Goal: Task Accomplishment & Management: Complete application form

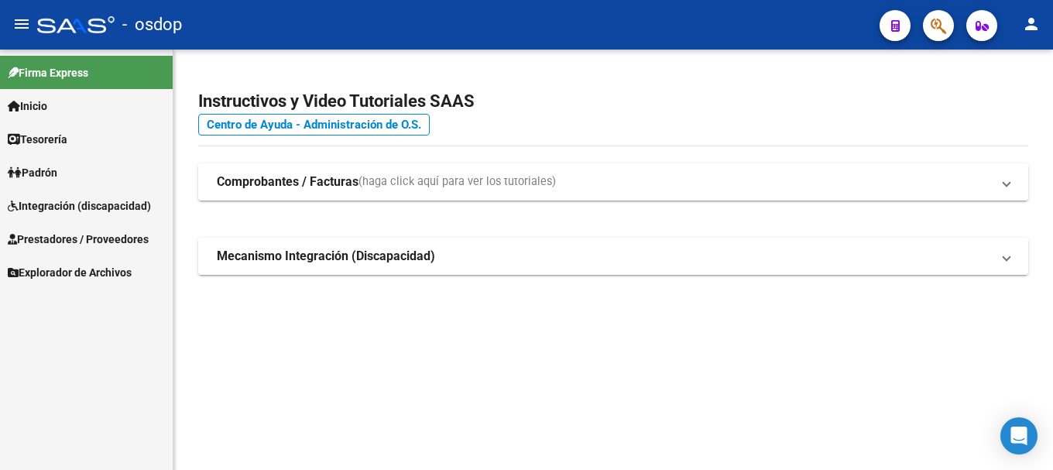
click at [92, 236] on span "Prestadores / Proveedores" at bounding box center [78, 239] width 141 height 17
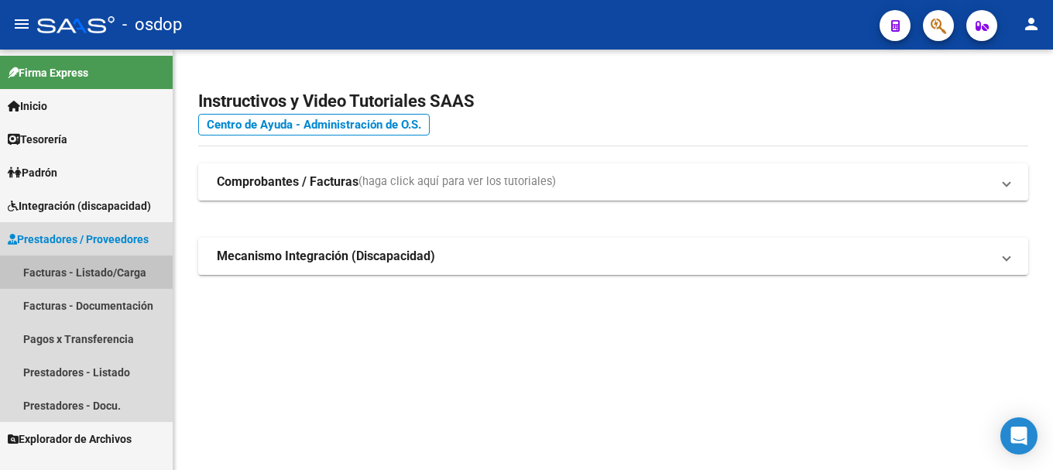
click at [101, 264] on link "Facturas - Listado/Carga" at bounding box center [86, 272] width 173 height 33
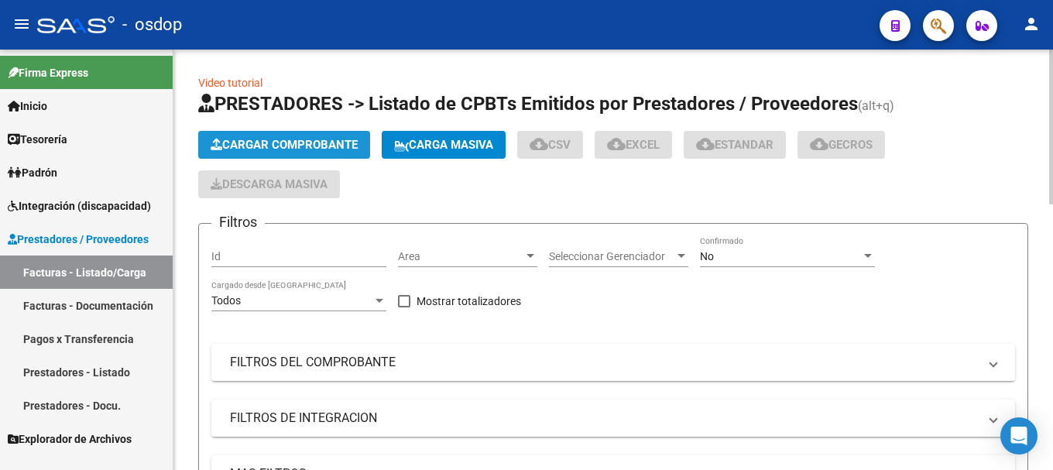
click at [310, 145] on span "Cargar Comprobante" at bounding box center [284, 145] width 147 height 14
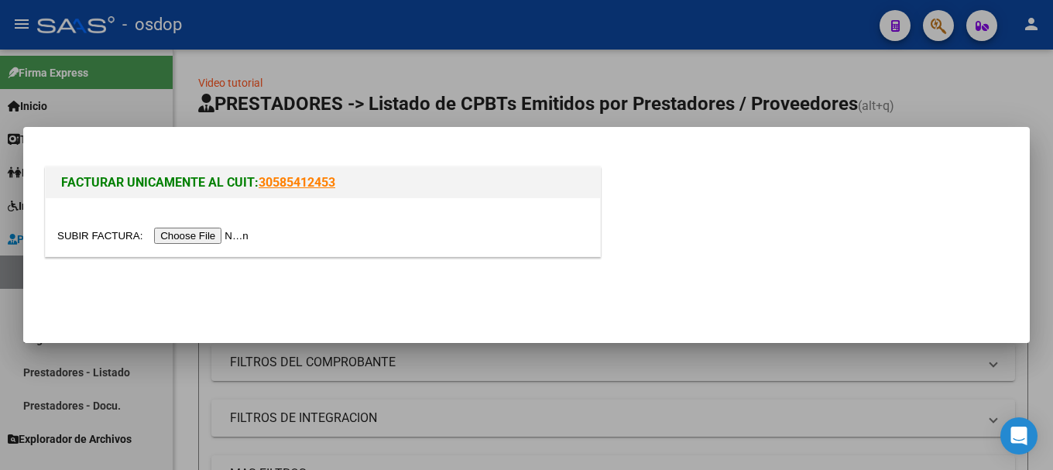
click at [215, 237] on input "file" at bounding box center [155, 236] width 196 height 16
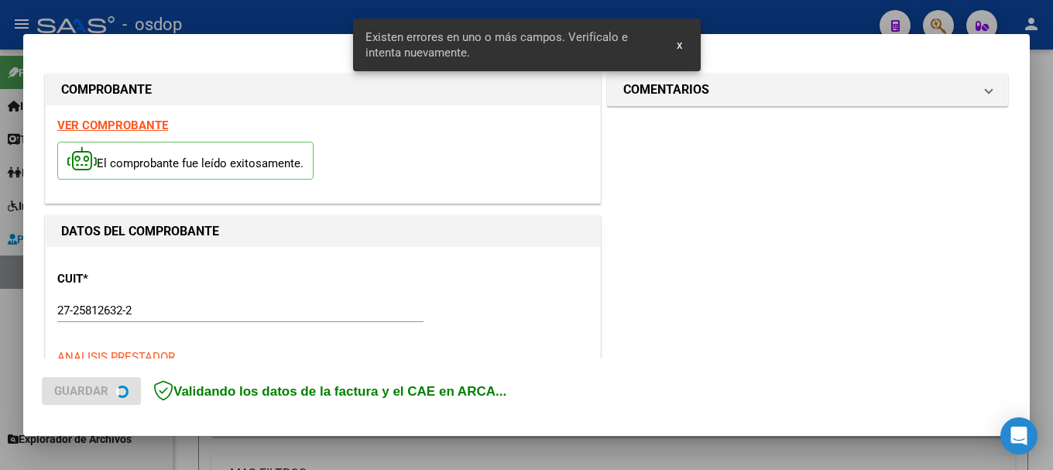
scroll to position [386, 0]
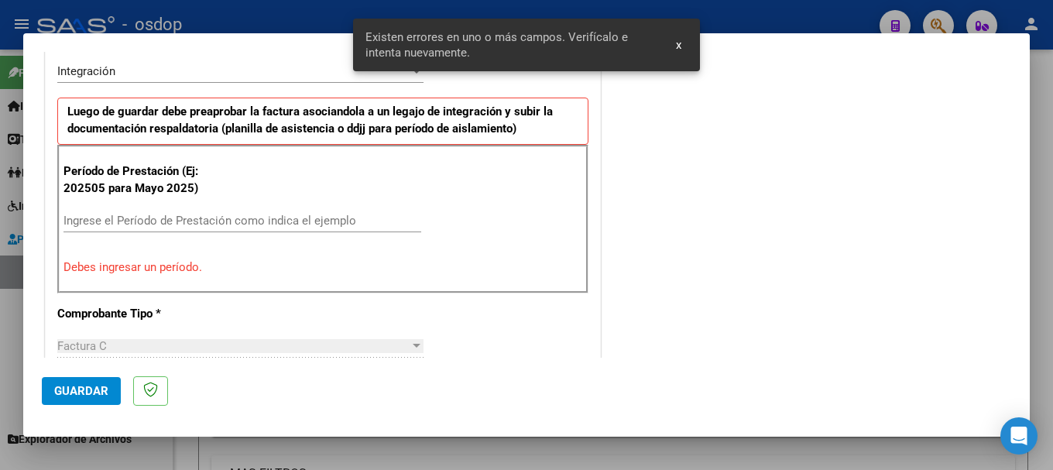
click at [136, 222] on input "Ingrese el Período de Prestación como indica el ejemplo" at bounding box center [242, 221] width 358 height 14
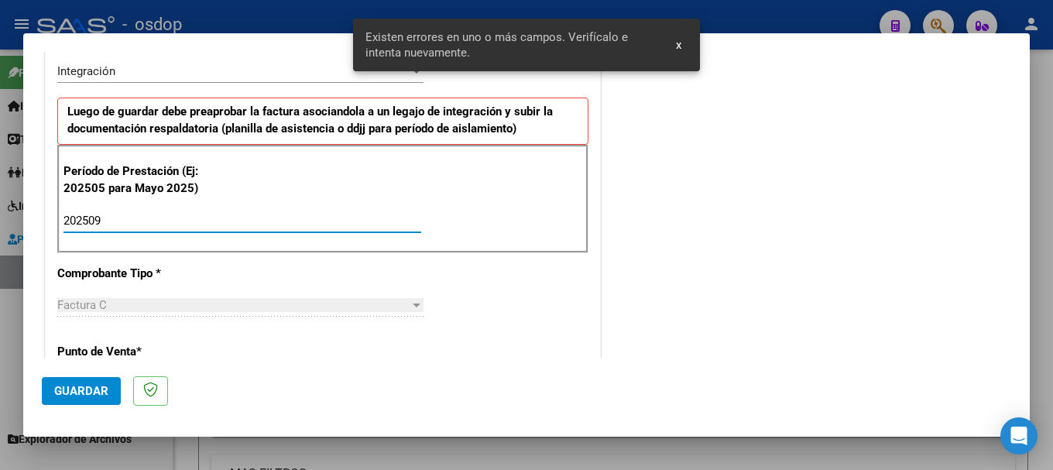
type input "202509"
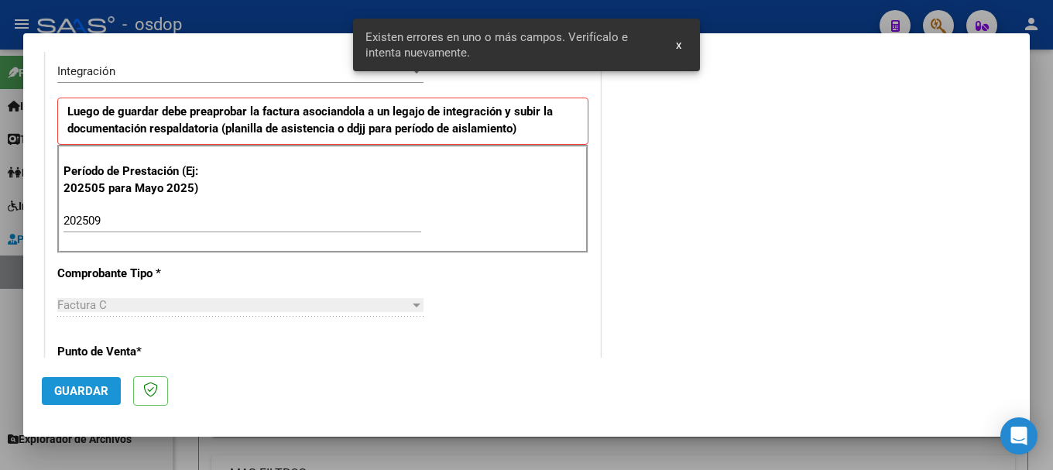
click at [74, 393] on span "Guardar" at bounding box center [81, 391] width 54 height 14
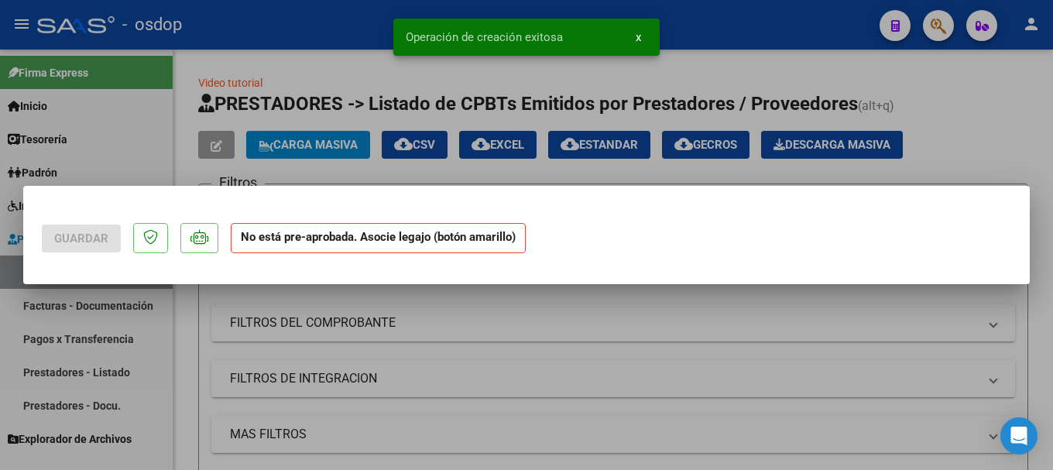
scroll to position [0, 0]
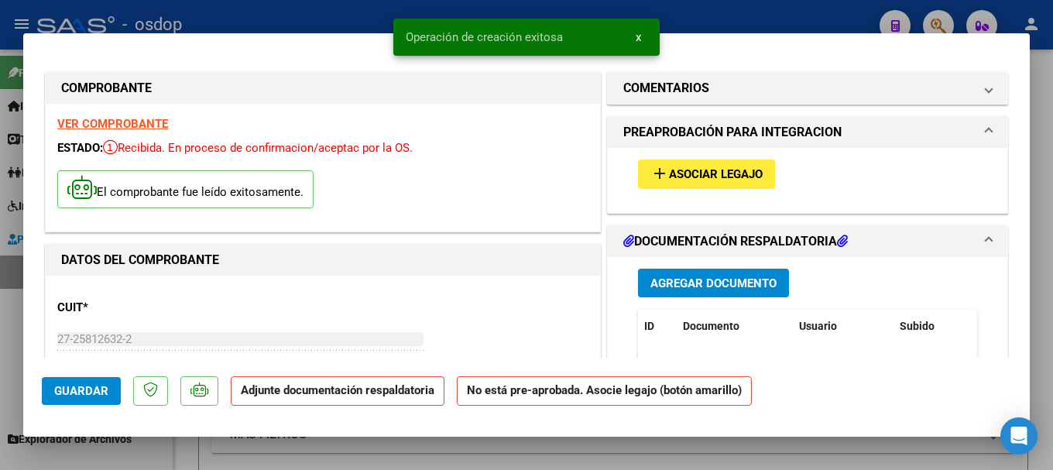
click at [725, 280] on span "Agregar Documento" at bounding box center [713, 283] width 126 height 14
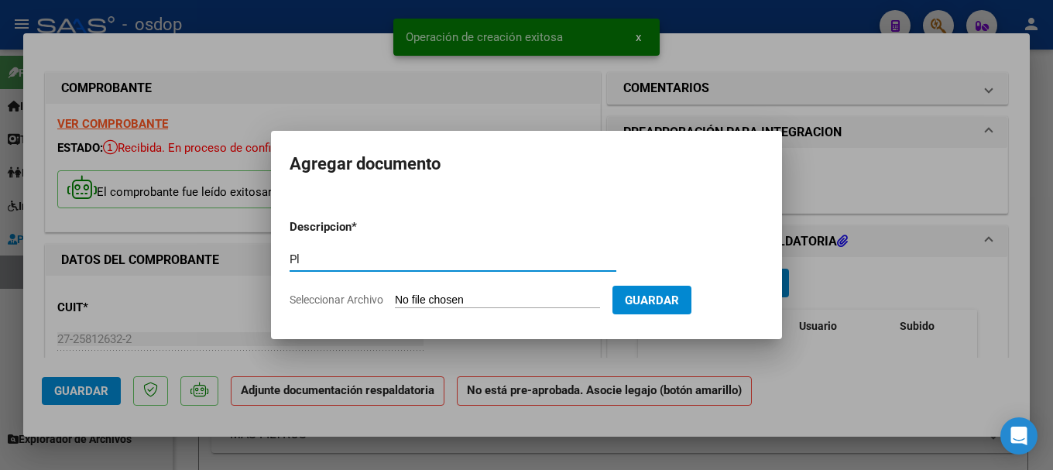
type input "P"
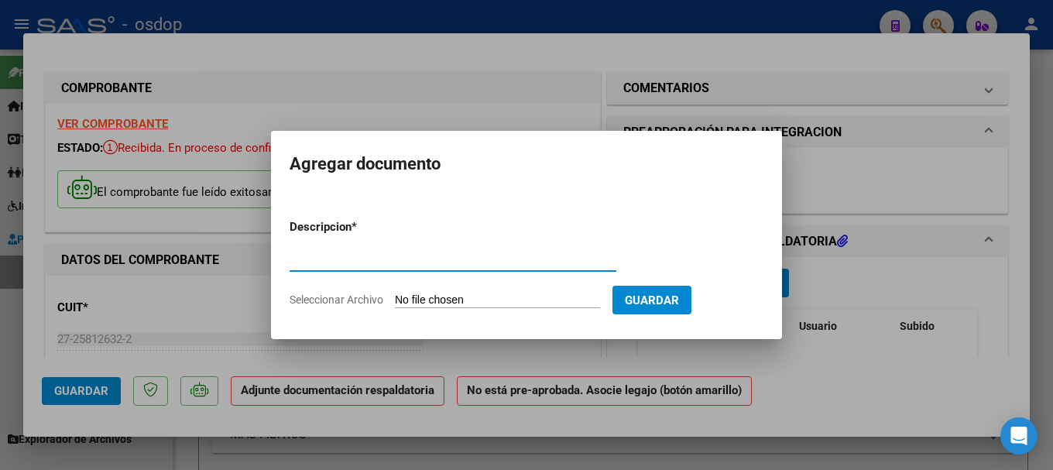
type input "a"
click at [290, 256] on input "Asistencia" at bounding box center [453, 259] width 327 height 14
type input "Planilla Asistencia"
click at [504, 305] on input "Seleccionar Archivo" at bounding box center [497, 300] width 205 height 15
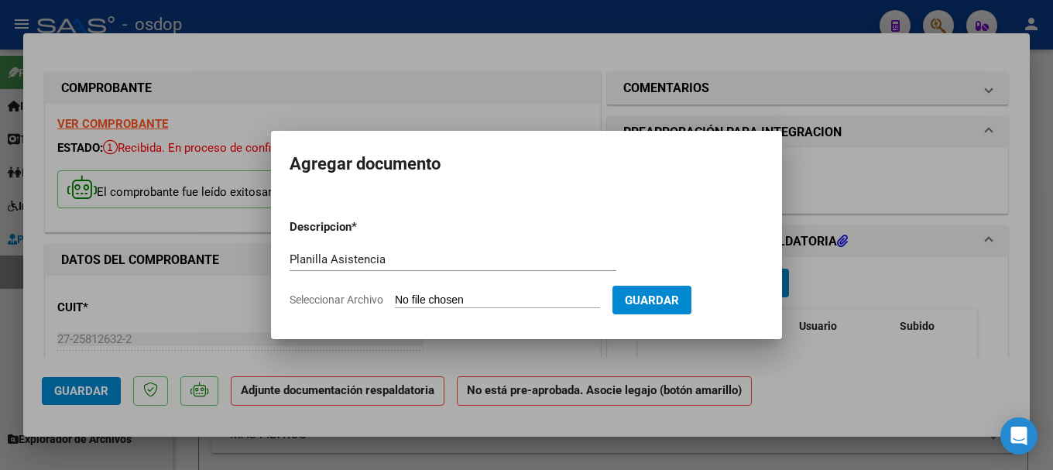
type input "C:\fakepath\Asist [PERSON_NAME] septiembre.pdf"
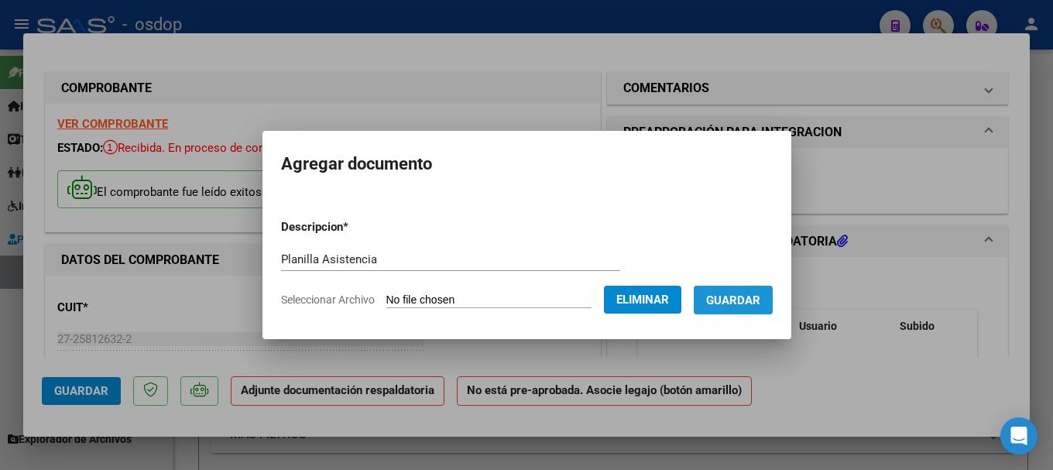
click at [736, 294] on span "Guardar" at bounding box center [733, 300] width 54 height 14
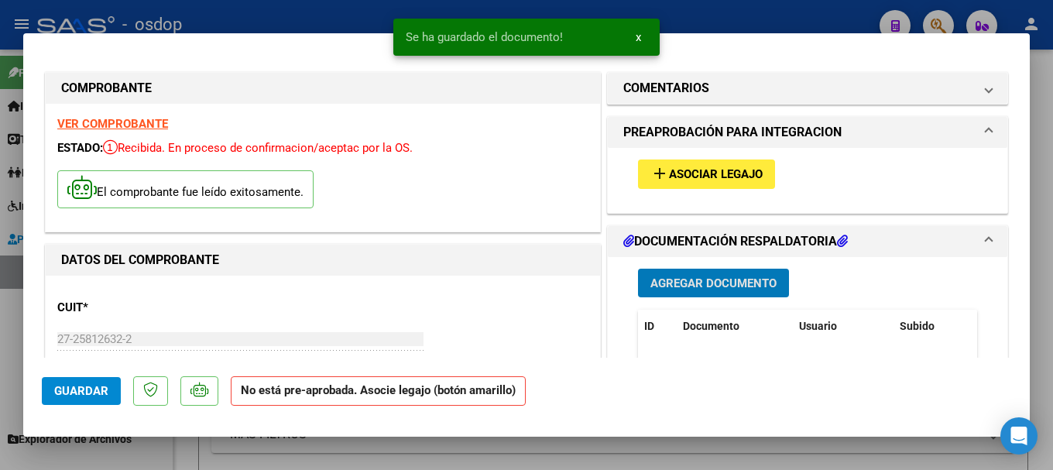
click at [684, 160] on button "add Asociar Legajo" at bounding box center [706, 174] width 137 height 29
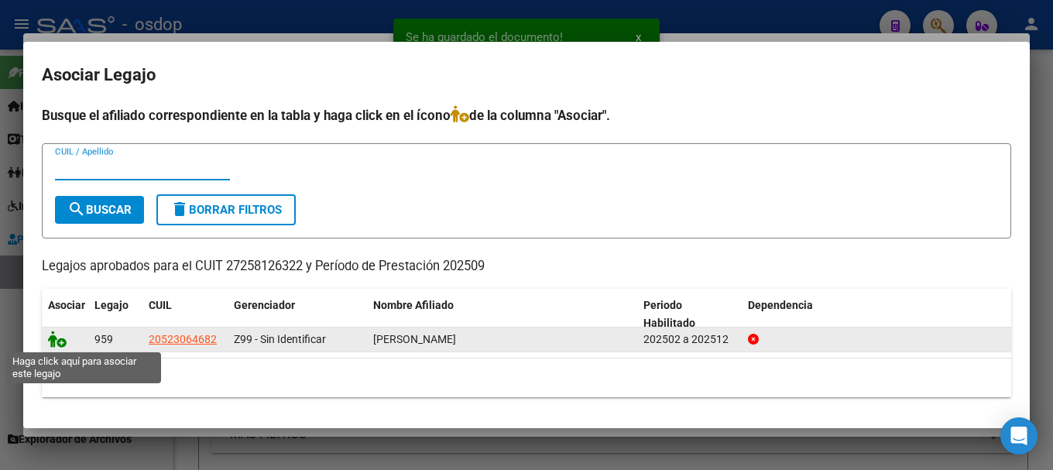
click at [56, 335] on icon at bounding box center [57, 339] width 19 height 17
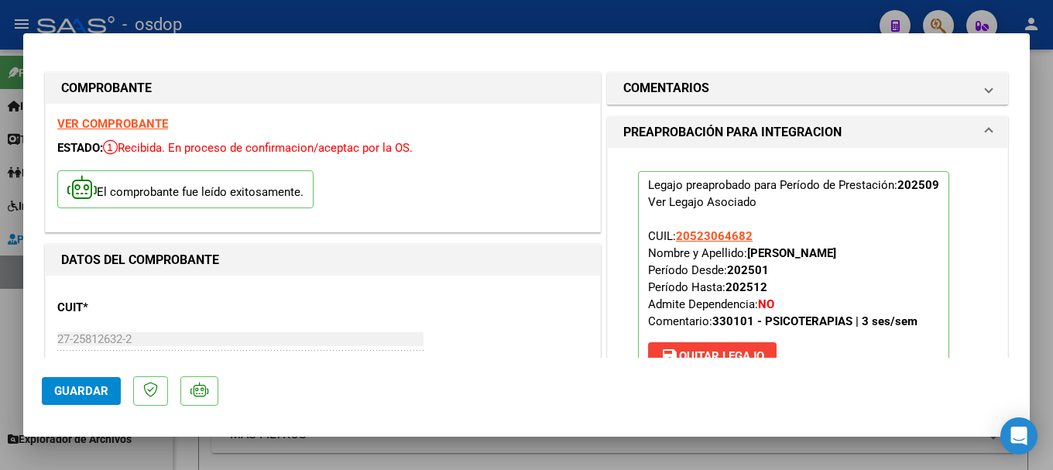
click at [207, 20] on div at bounding box center [526, 235] width 1053 height 470
type input "$ 0,00"
